Goal: Transaction & Acquisition: Download file/media

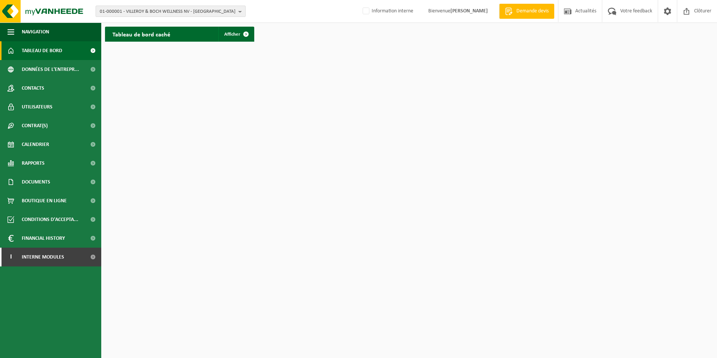
click at [147, 12] on span "01-000001 - VILLEROY & BOCH WELLNESS NV - ROESELARE" at bounding box center [168, 11] width 136 height 11
type input "01-058571"
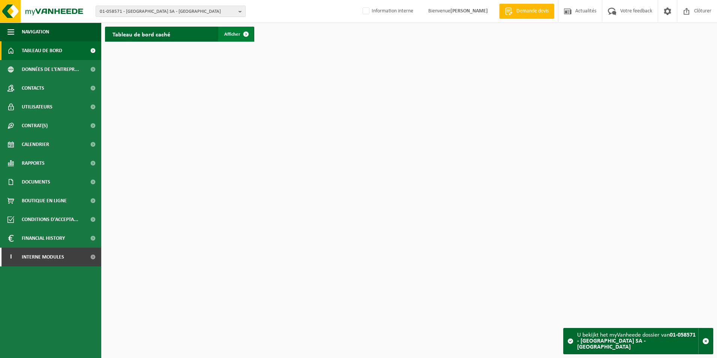
click at [241, 33] on span at bounding box center [245, 34] width 15 height 15
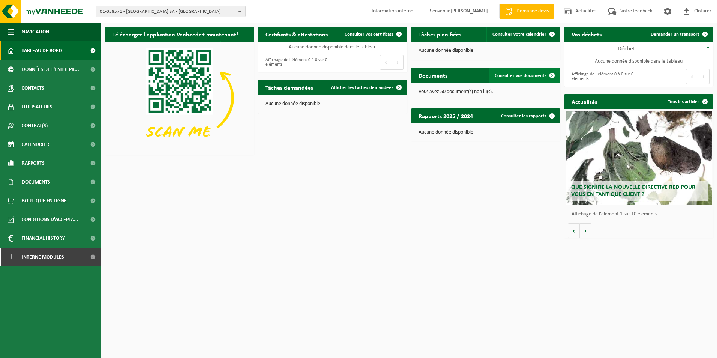
click at [546, 75] on span at bounding box center [551, 75] width 15 height 15
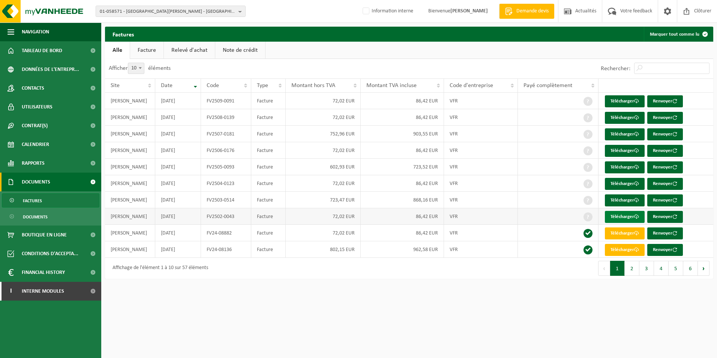
click at [628, 216] on link "Télécharger" at bounding box center [625, 217] width 40 height 12
click at [621, 201] on link "Télécharger" at bounding box center [625, 200] width 40 height 12
click at [621, 185] on link "Télécharger" at bounding box center [625, 184] width 40 height 12
click at [622, 169] on link "Télécharger" at bounding box center [625, 167] width 40 height 12
click at [620, 147] on link "Télécharger" at bounding box center [625, 151] width 40 height 12
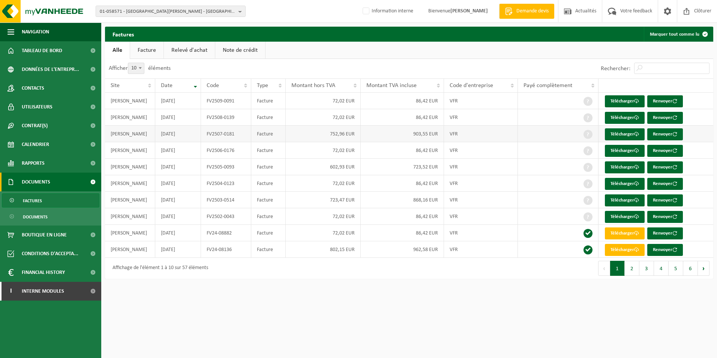
click at [520, 127] on td at bounding box center [558, 134] width 81 height 16
click at [619, 130] on link "Télécharger" at bounding box center [625, 134] width 40 height 12
click at [529, 118] on td at bounding box center [558, 117] width 81 height 16
click at [615, 116] on link "Télécharger" at bounding box center [625, 118] width 40 height 12
click at [535, 121] on td at bounding box center [558, 117] width 81 height 16
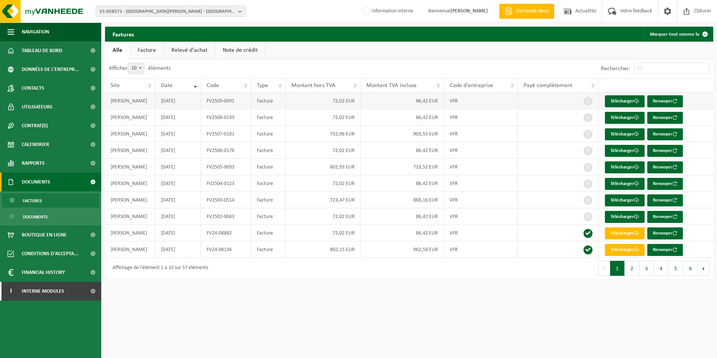
click at [623, 95] on td "Télécharger Renvoyer" at bounding box center [655, 101] width 115 height 16
click at [621, 98] on link "Télécharger" at bounding box center [625, 101] width 40 height 12
